Goal: Information Seeking & Learning: Learn about a topic

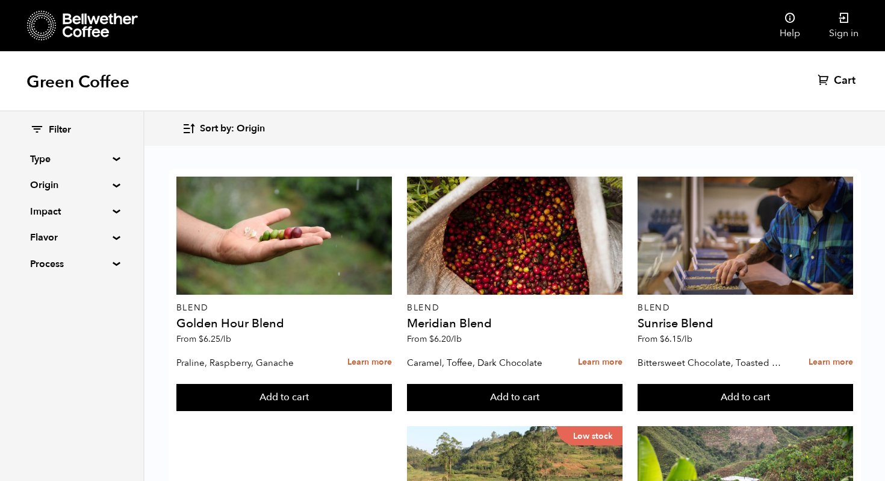
scroll to position [253, 0]
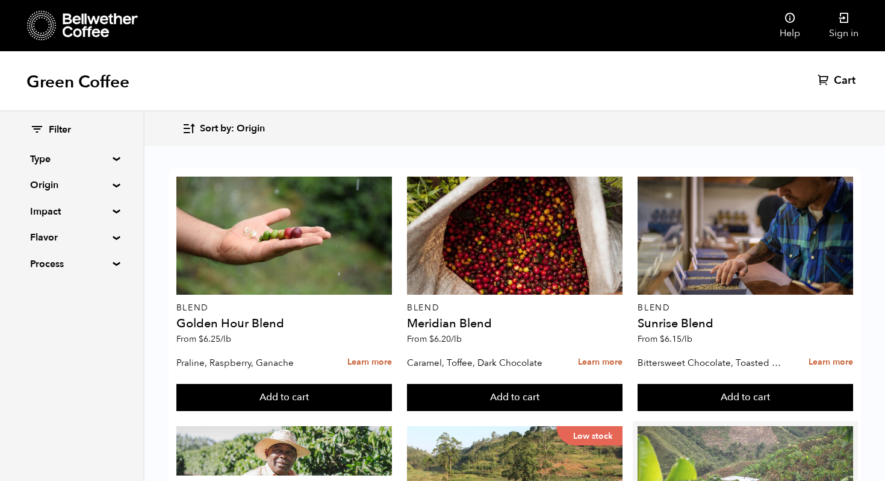
click at [726, 426] on div at bounding box center [746, 485] width 216 height 118
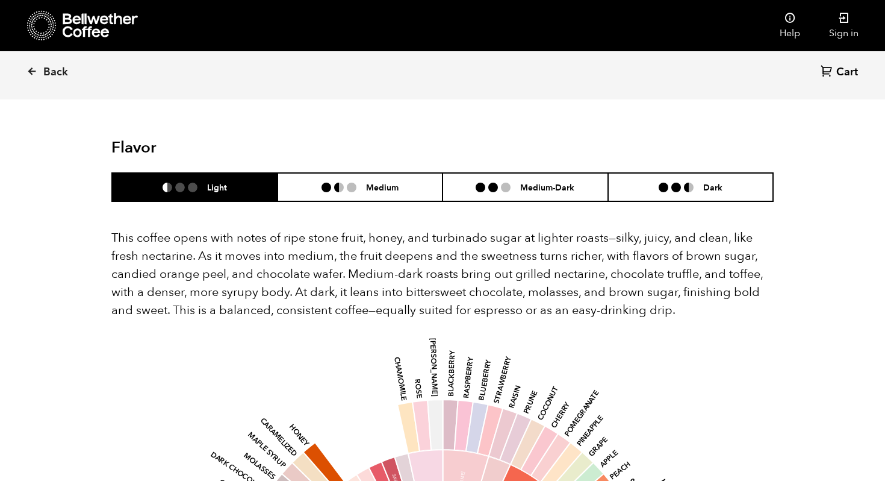
scroll to position [730, 0]
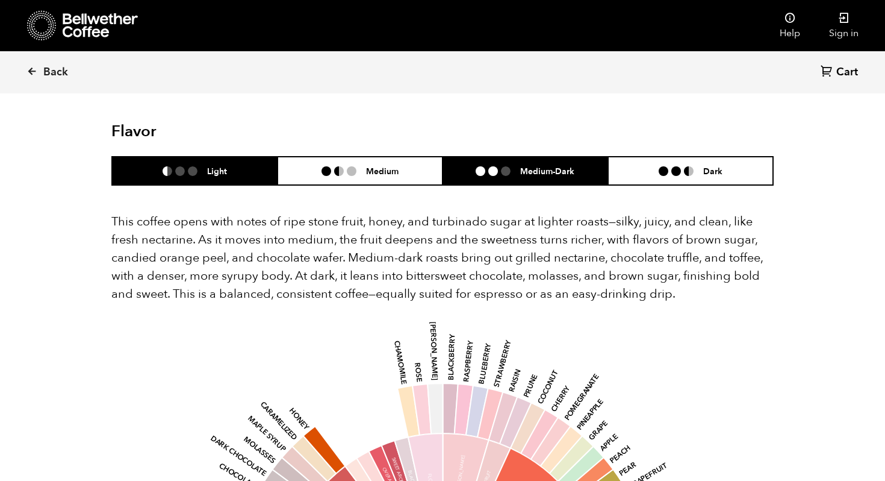
click at [581, 157] on li "Medium-Dark" at bounding box center [526, 171] width 166 height 28
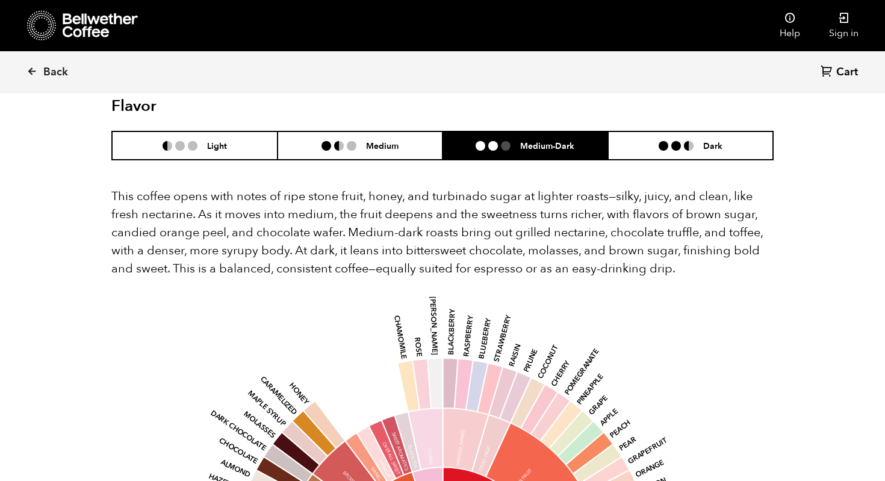
scroll to position [755, 0]
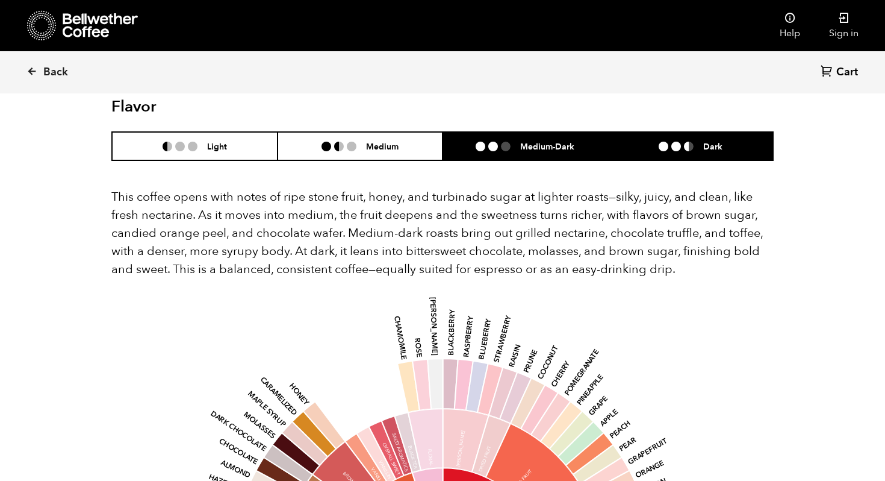
click at [674, 142] on li at bounding box center [677, 147] width 10 height 10
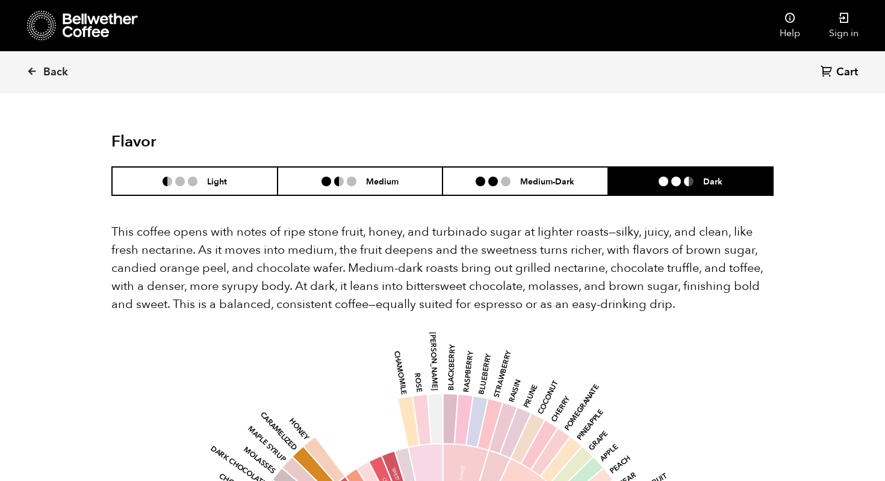
scroll to position [709, 0]
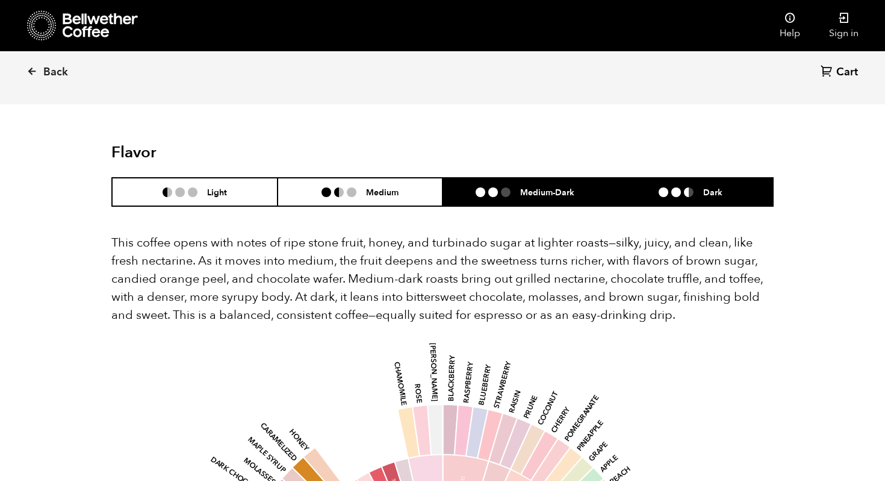
click at [538, 187] on h6 "Medium-Dark" at bounding box center [547, 192] width 54 height 10
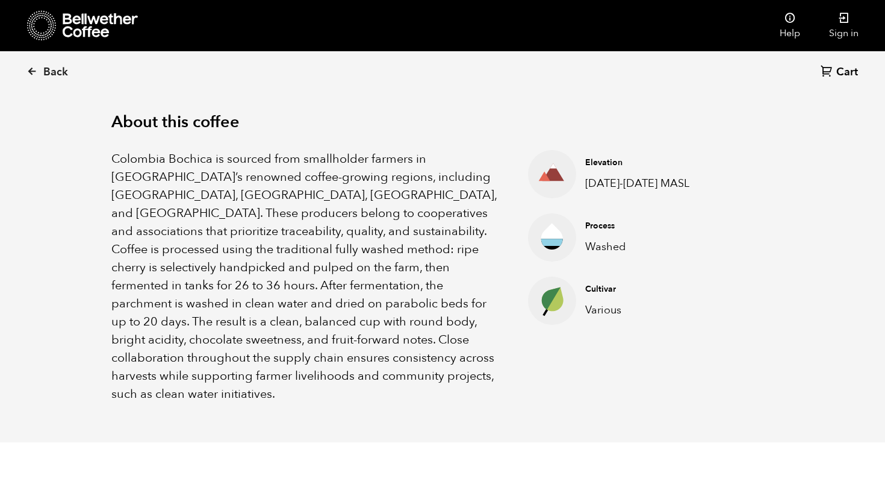
scroll to position [372, 0]
click at [59, 73] on span "Back" at bounding box center [55, 72] width 25 height 14
